Goal: Task Accomplishment & Management: Manage account settings

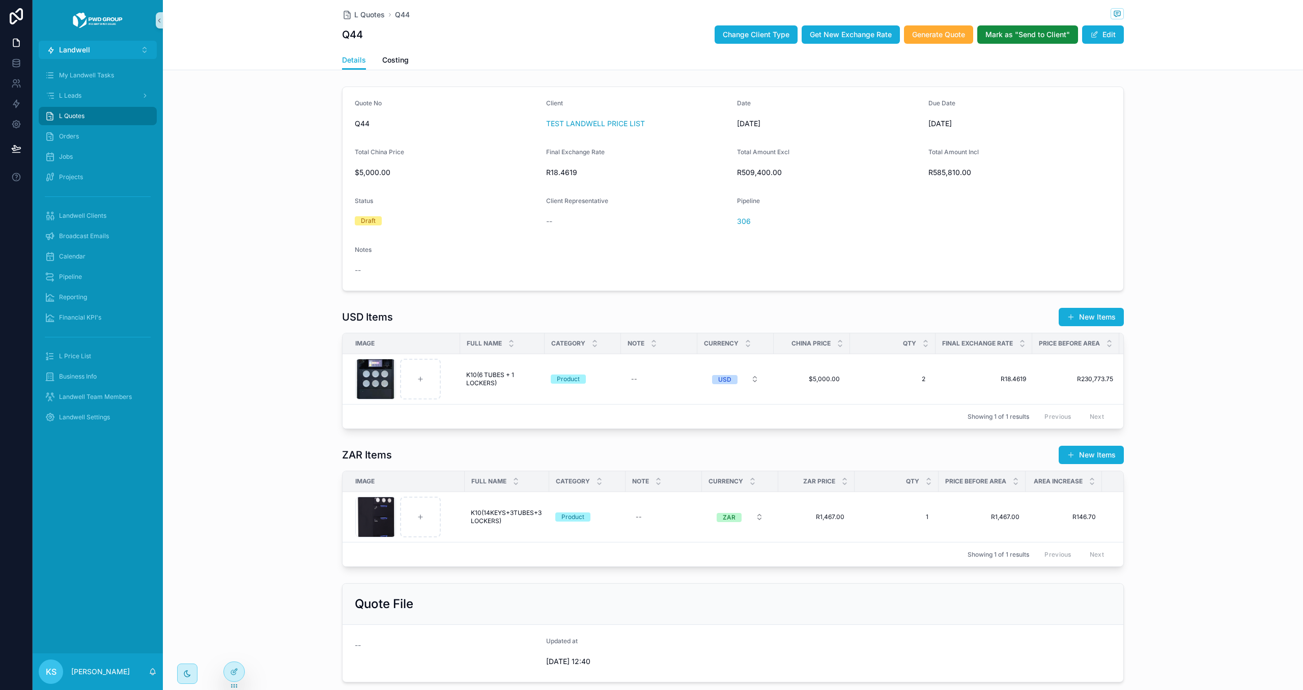
click at [111, 419] on div "Landwell Settings" at bounding box center [98, 417] width 106 height 16
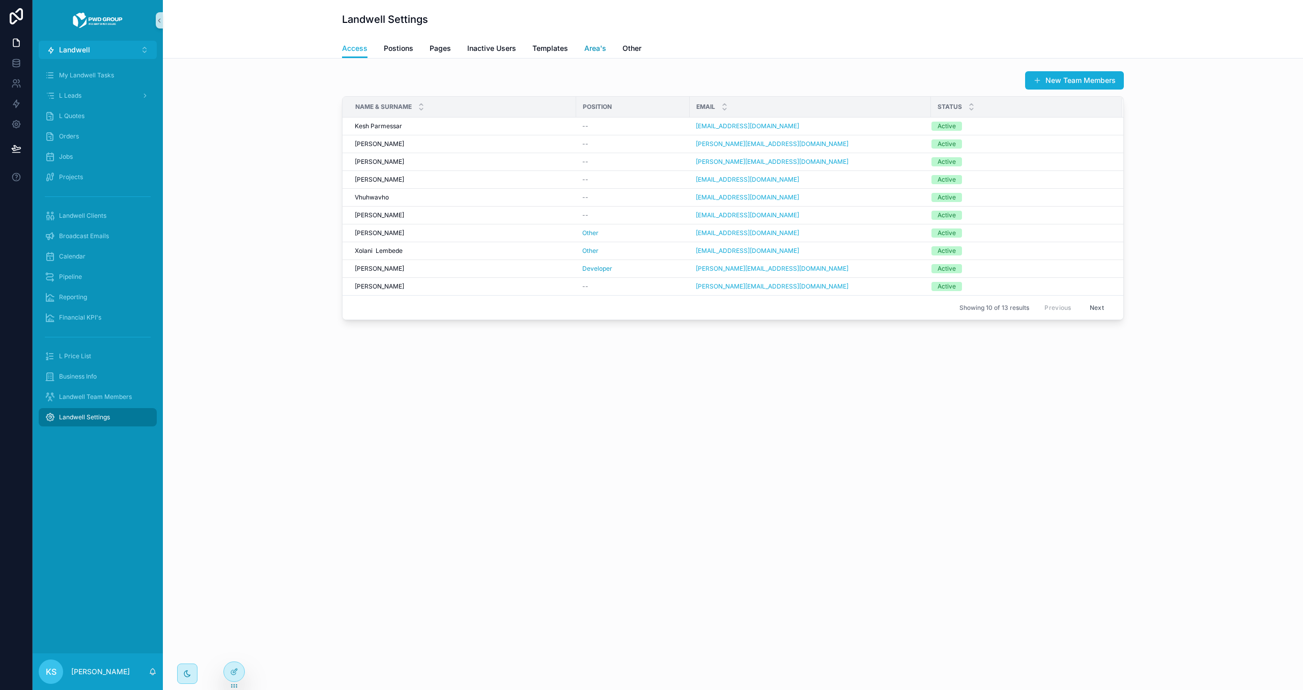
click at [595, 43] on span "Area's" at bounding box center [595, 48] width 22 height 10
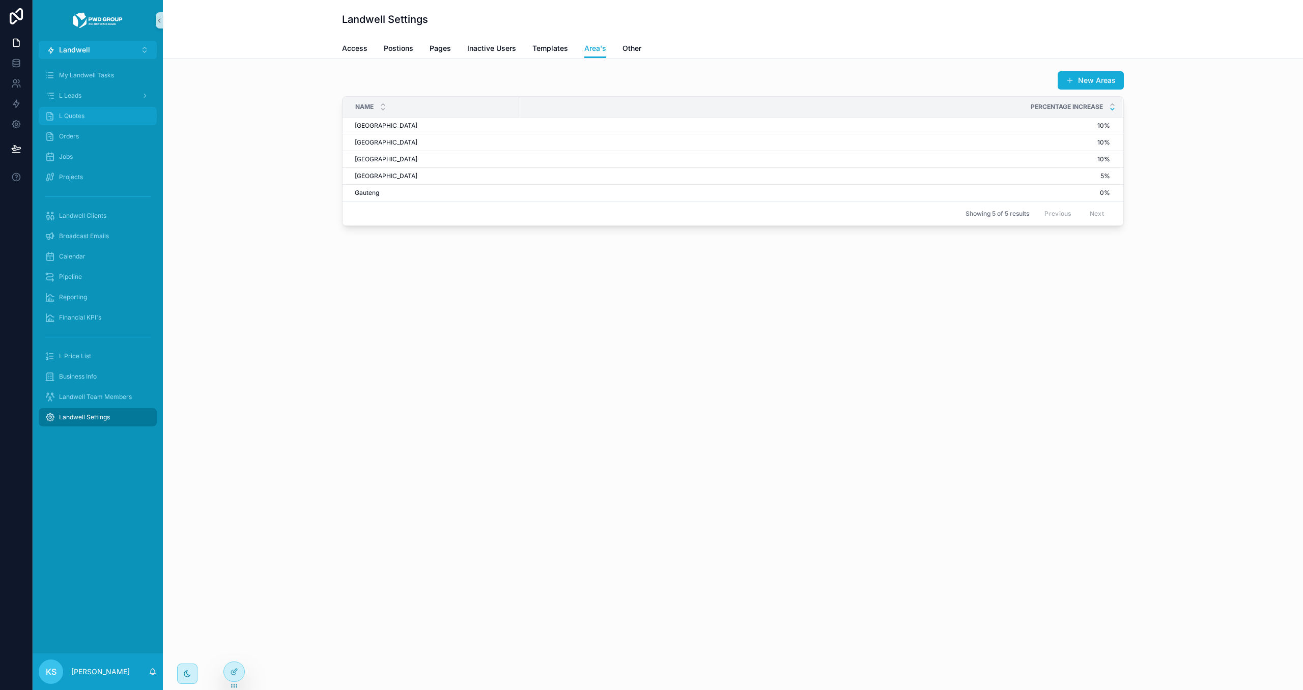
click at [77, 116] on span "L Quotes" at bounding box center [71, 116] width 25 height 8
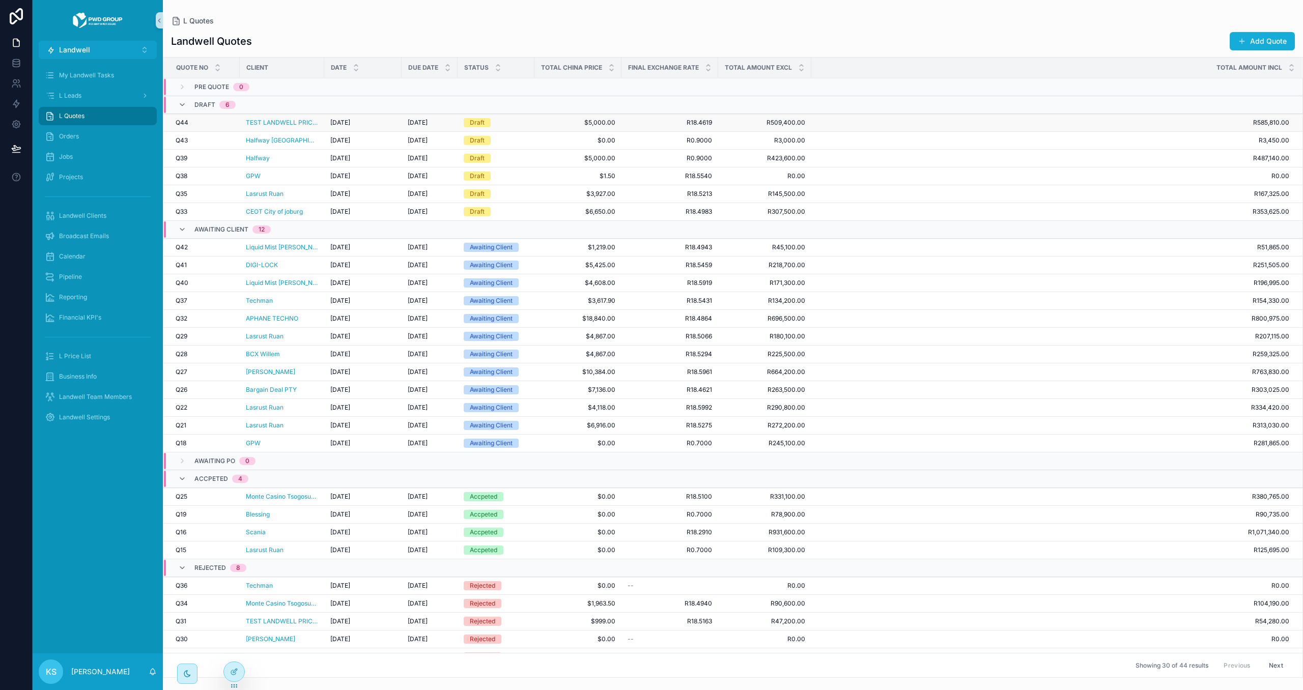
click at [542, 122] on span "$5,000.00" at bounding box center [577, 123] width 75 height 8
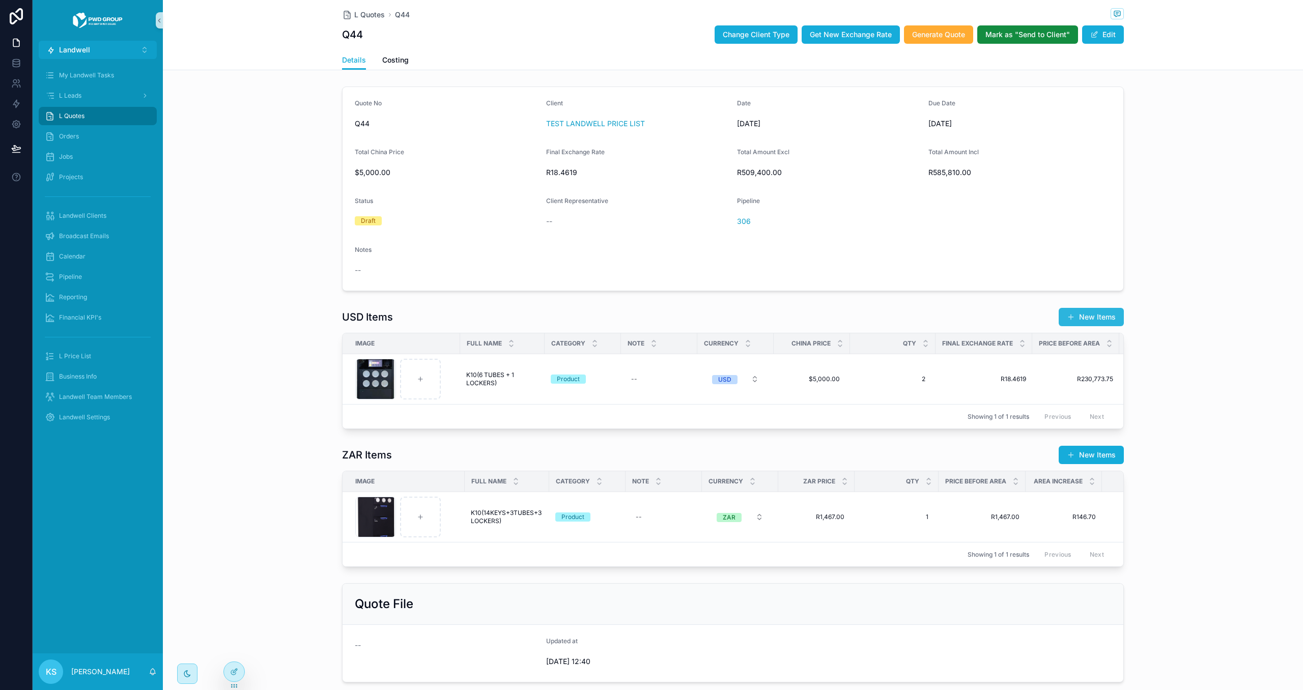
click at [1089, 315] on button "New Items" at bounding box center [1090, 317] width 65 height 18
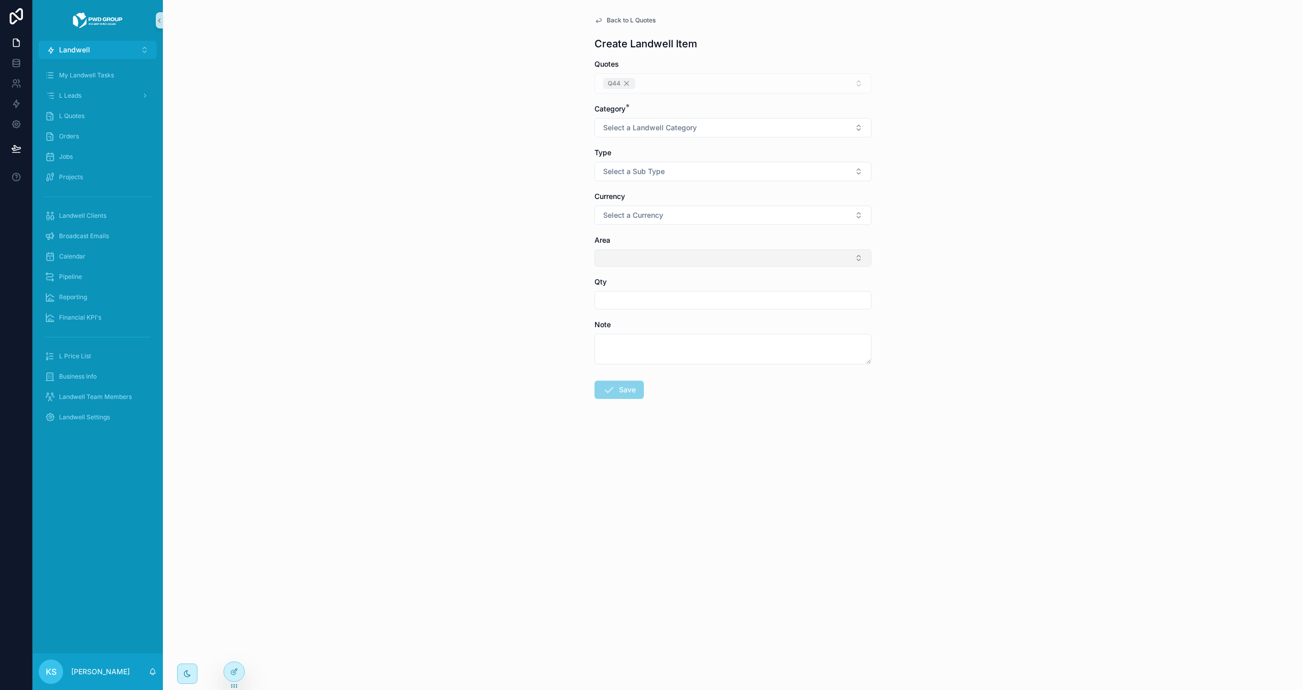
click at [639, 262] on button "Select Button" at bounding box center [732, 257] width 277 height 17
click at [967, 261] on div "Back to L Quotes Create Landwell Item Quotes Q44 Category * Select a Landwell C…" at bounding box center [733, 345] width 1140 height 690
click at [604, 17] on link "Back to L Quotes" at bounding box center [624, 20] width 61 height 8
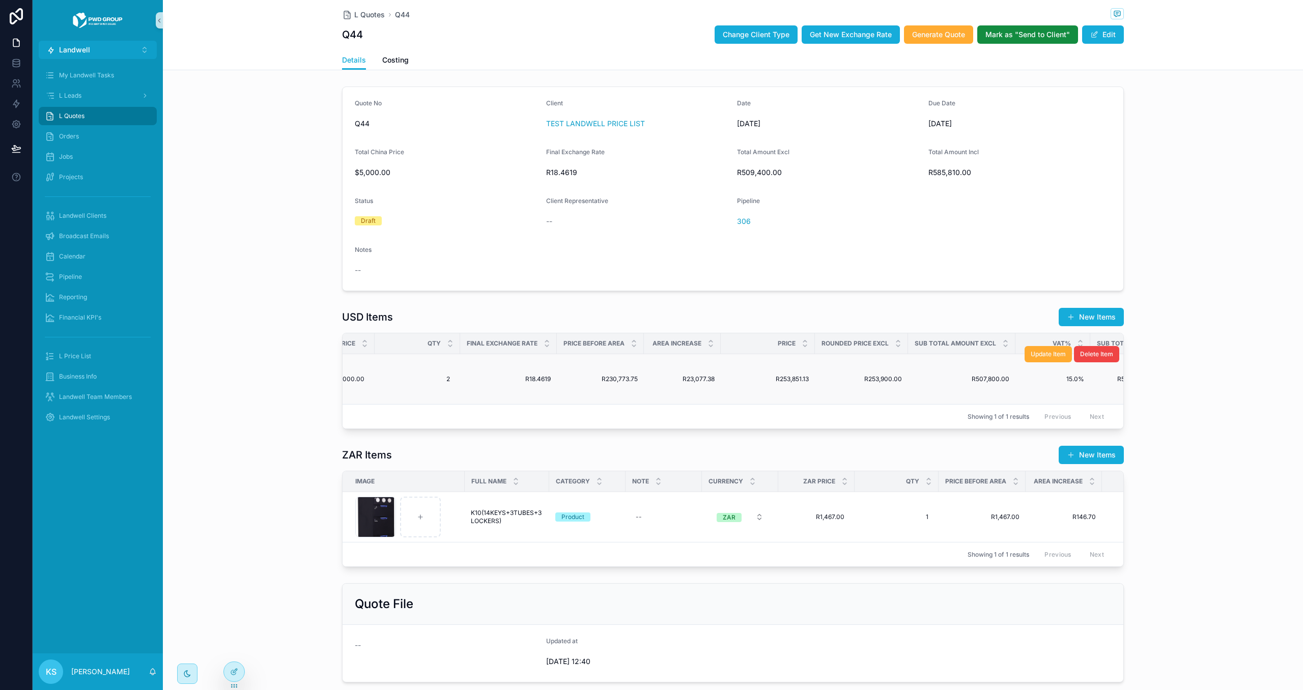
scroll to position [0, 478]
drag, startPoint x: 599, startPoint y: 381, endPoint x: 628, endPoint y: 369, distance: 31.3
click at [636, 379] on td "R230,773.75 R230,773.75" at bounding box center [597, 379] width 87 height 50
drag, startPoint x: 649, startPoint y: 343, endPoint x: 699, endPoint y: 347, distance: 50.0
click at [699, 347] on div "Area Increase" at bounding box center [679, 343] width 76 height 19
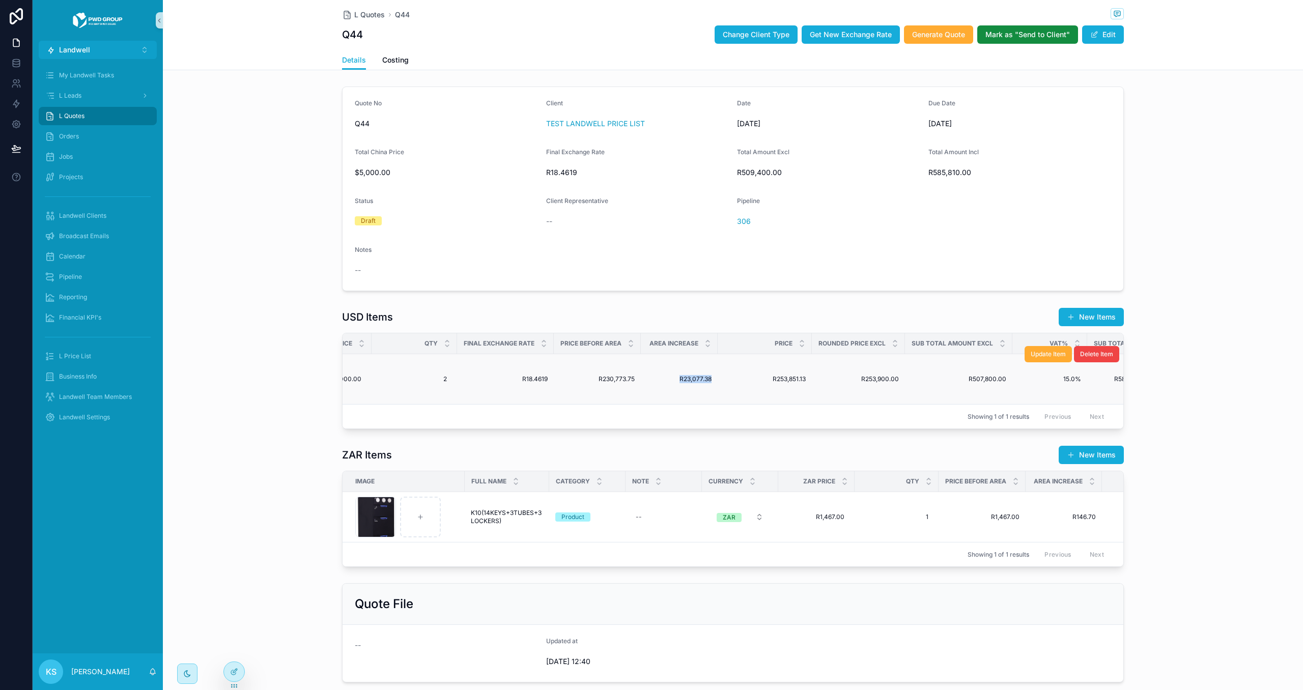
drag, startPoint x: 680, startPoint y: 381, endPoint x: 716, endPoint y: 380, distance: 36.1
click at [716, 380] on td "R23,077.38 R23,077.38" at bounding box center [679, 379] width 77 height 50
click at [772, 383] on span "R253,851.13" at bounding box center [765, 379] width 82 height 8
drag, startPoint x: 773, startPoint y: 380, endPoint x: 811, endPoint y: 379, distance: 38.2
click at [811, 379] on td "R253,851.13 R253,851.13" at bounding box center [764, 379] width 94 height 50
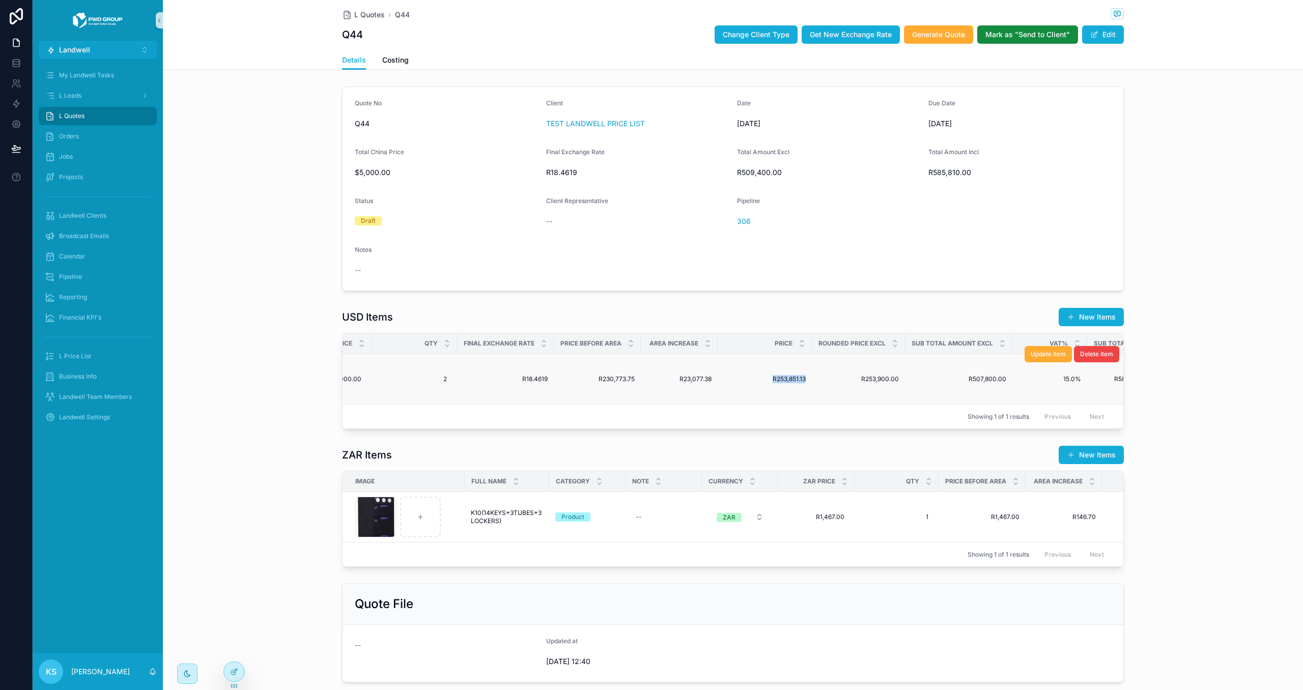
scroll to position [0, 520]
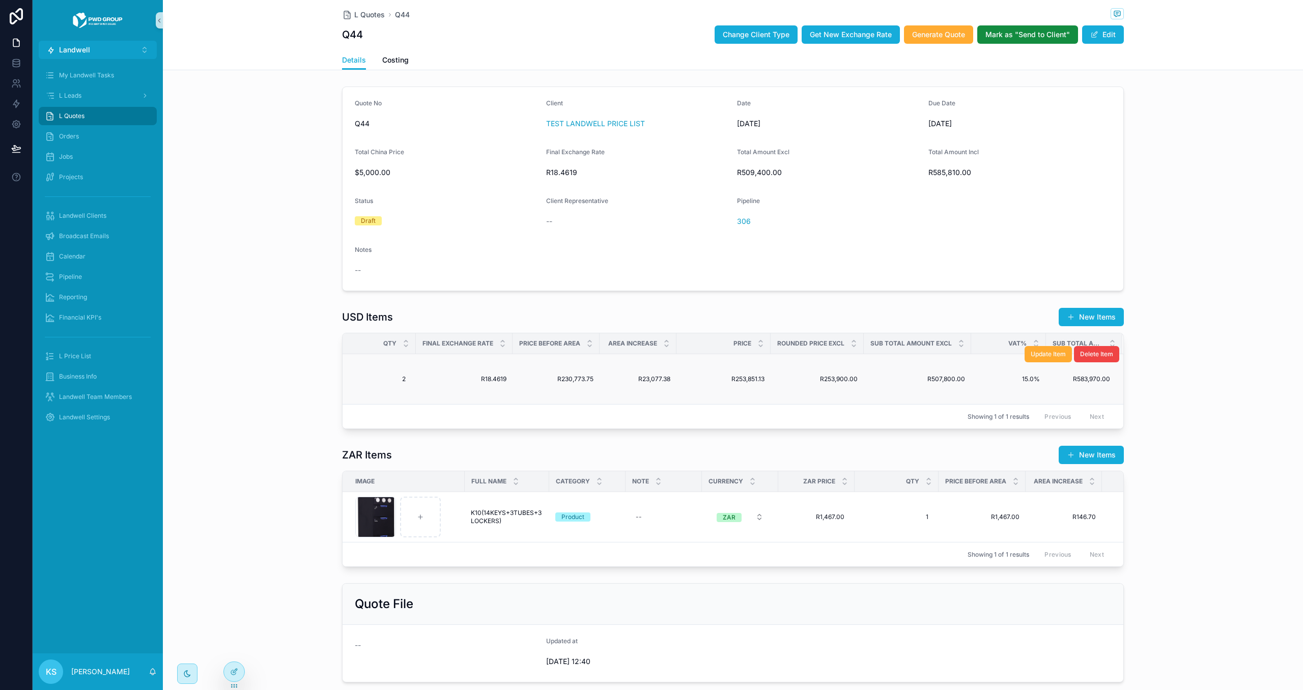
click at [828, 378] on span "R253,900.00" at bounding box center [816, 379] width 81 height 8
click at [826, 383] on span "R253,900.00" at bounding box center [816, 379] width 81 height 8
click at [828, 381] on span "R253,900.00" at bounding box center [816, 379] width 81 height 8
click at [941, 381] on span "R507,800.00" at bounding box center [917, 379] width 95 height 8
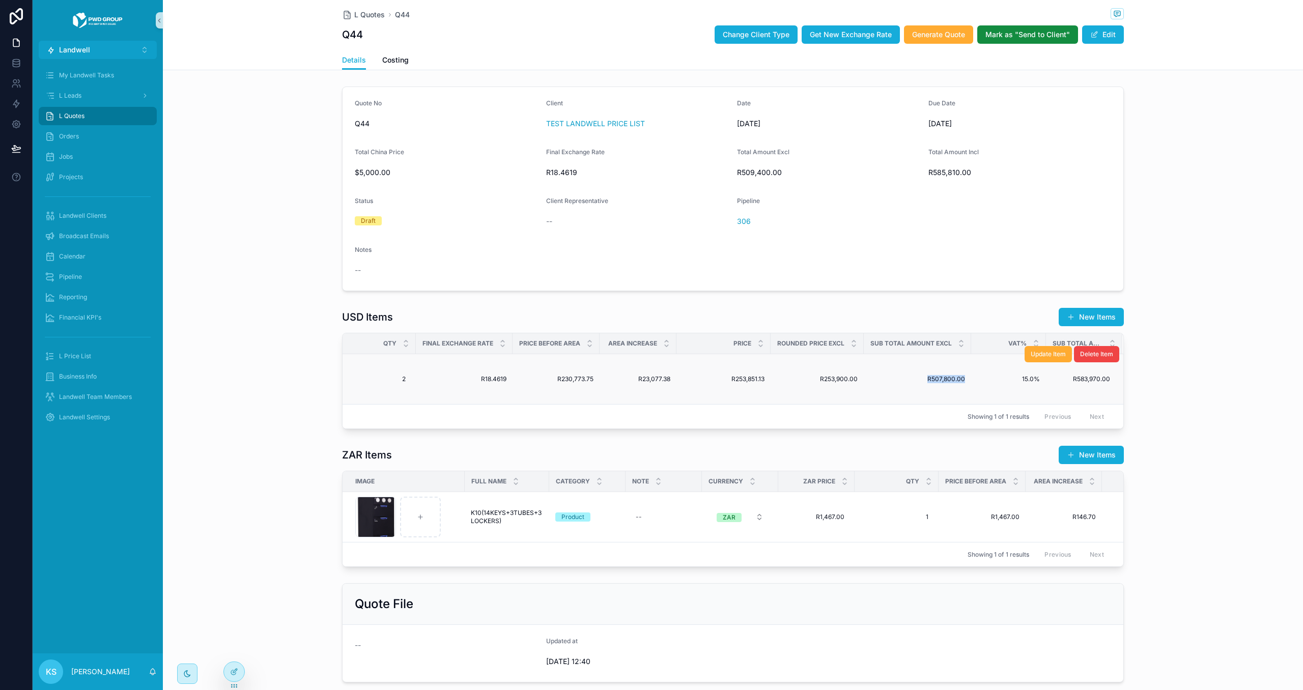
click at [941, 381] on span "R507,800.00" at bounding box center [917, 379] width 95 height 8
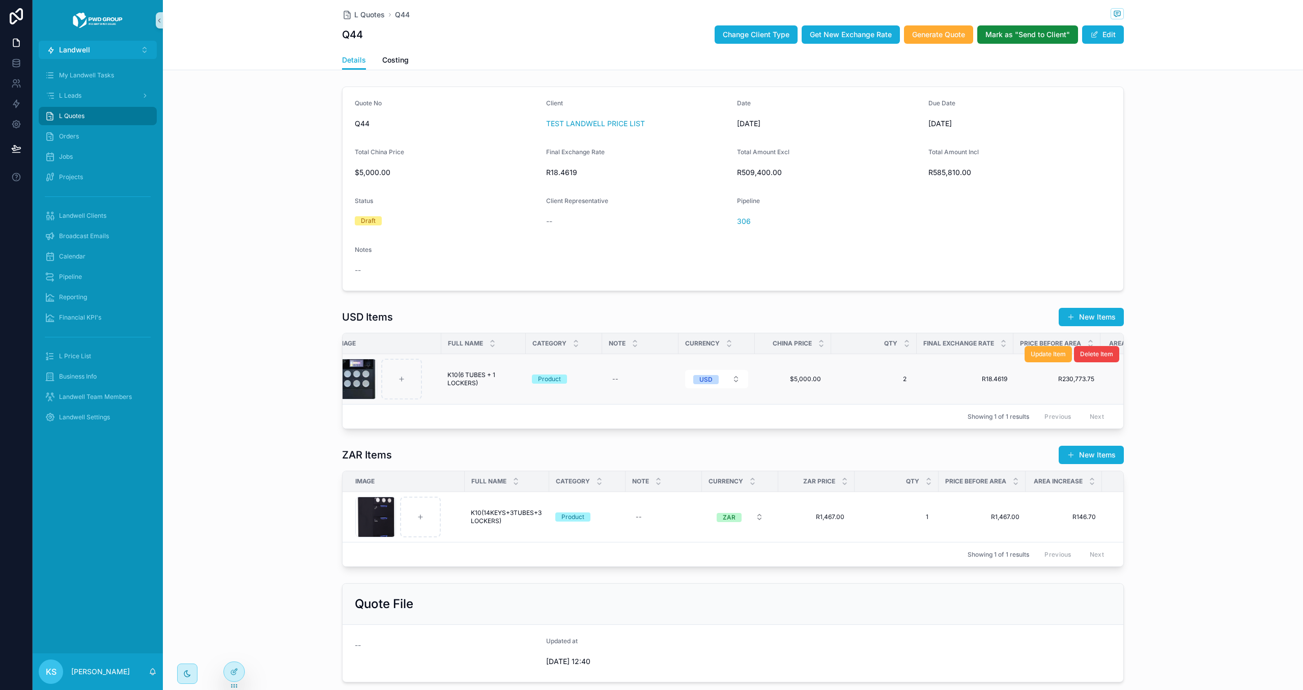
scroll to position [0, 0]
